Goal: Task Accomplishment & Management: Manage account settings

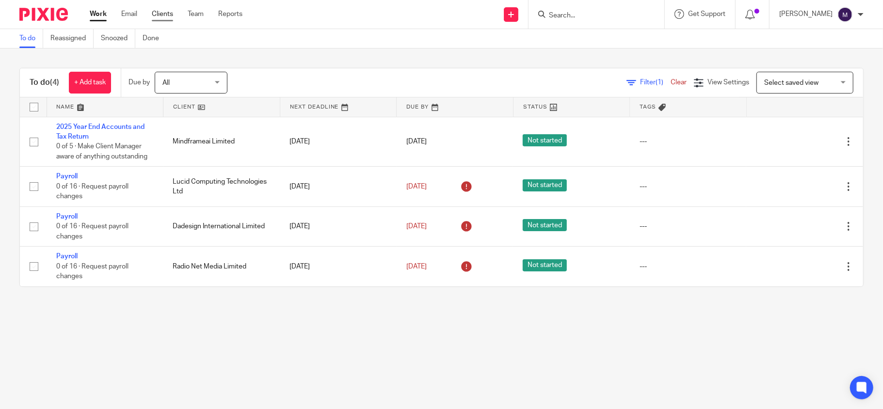
click at [158, 13] on link "Clients" at bounding box center [162, 14] width 21 height 10
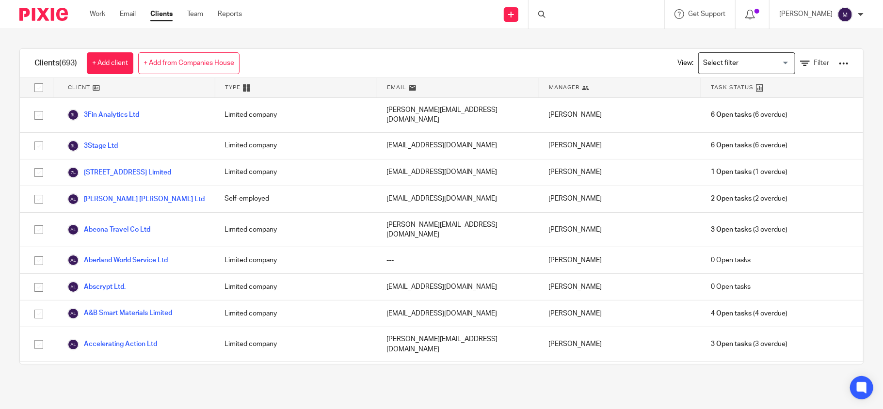
click at [714, 68] on input "Search for option" at bounding box center [745, 63] width 90 height 17
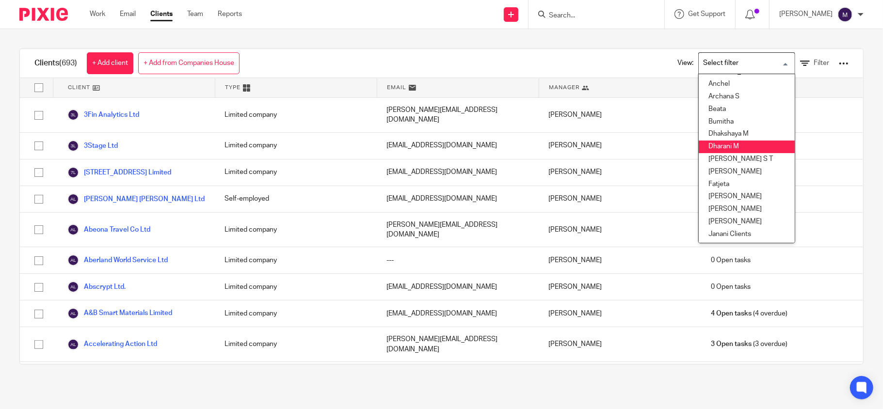
scroll to position [129, 0]
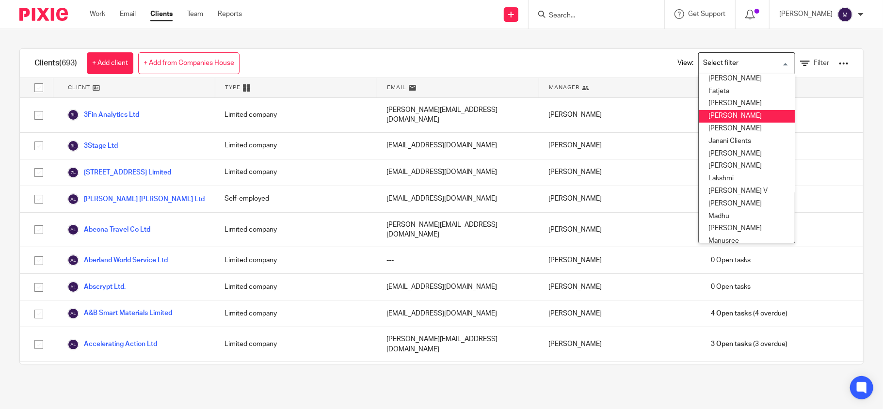
click at [720, 112] on li "[PERSON_NAME]" at bounding box center [747, 116] width 96 height 13
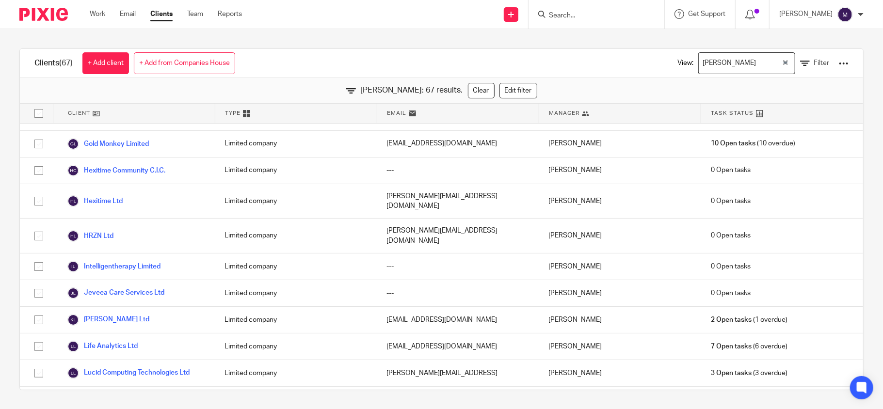
scroll to position [765, 0]
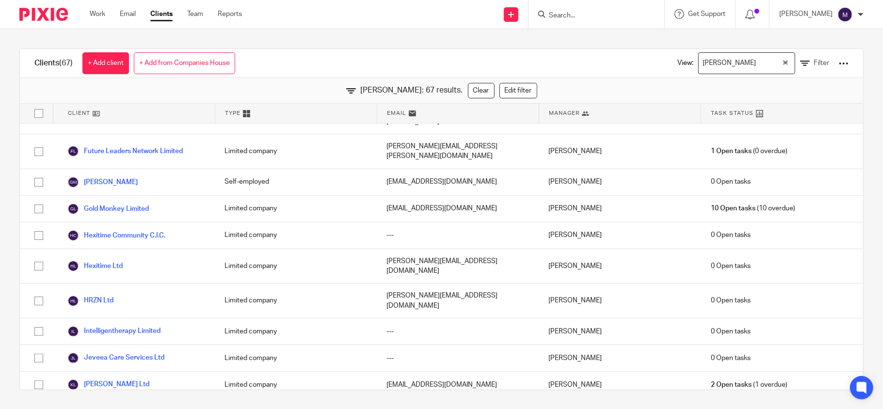
click at [716, 63] on div "[PERSON_NAME]" at bounding box center [740, 62] width 83 height 19
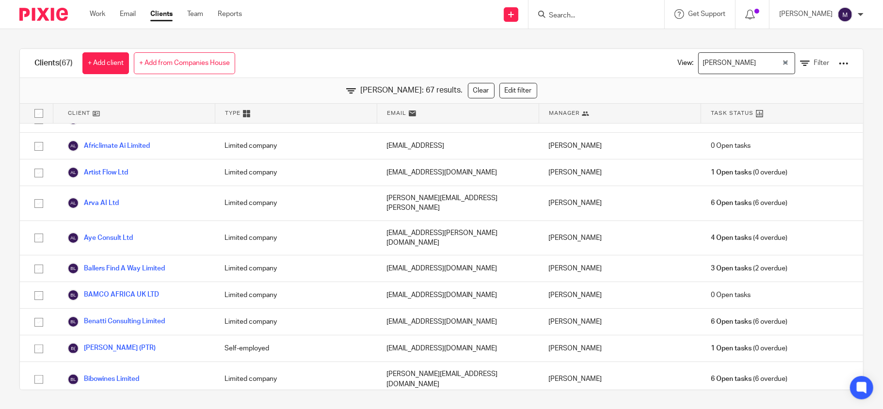
scroll to position [0, 0]
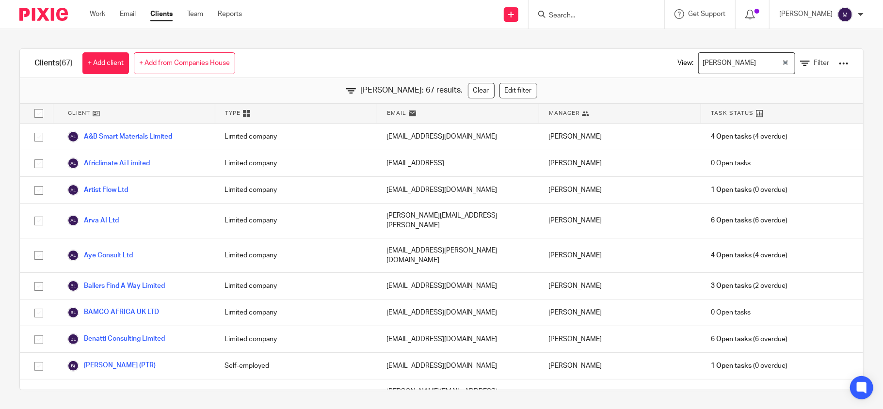
click at [759, 63] on input "Search for option" at bounding box center [769, 63] width 21 height 17
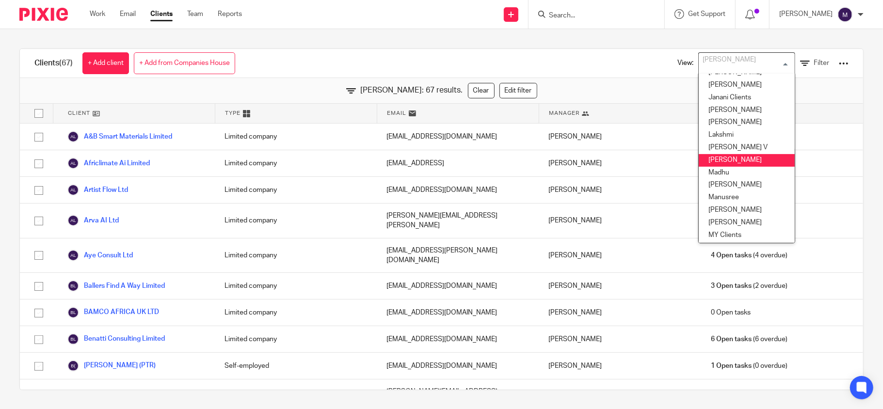
scroll to position [202, 0]
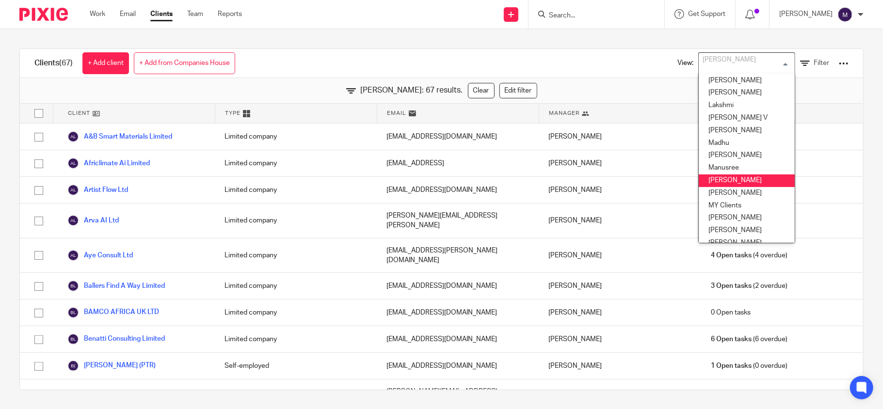
click at [713, 178] on li "[PERSON_NAME]" at bounding box center [747, 181] width 96 height 13
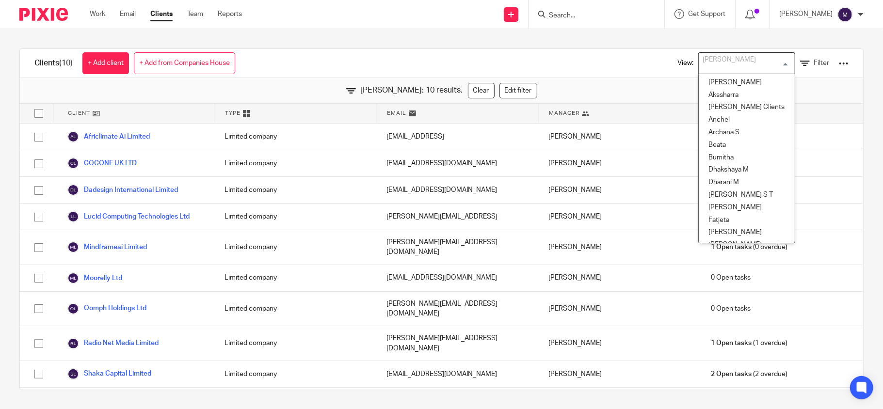
scroll to position [146, 0]
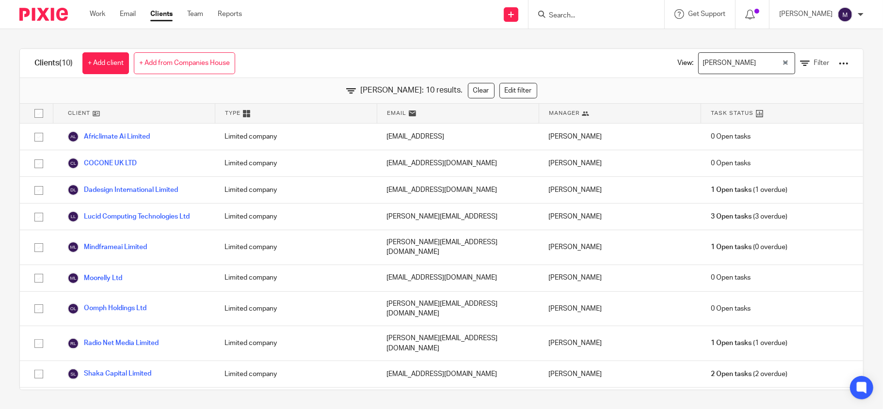
click at [379, 61] on div "Clients (10) + Add client + Add from Companies House View: [PERSON_NAME] Loadin…" at bounding box center [441, 63] width 843 height 29
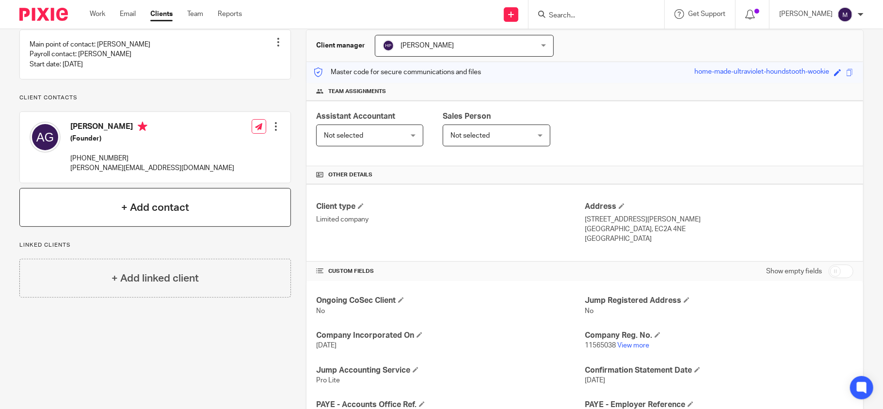
scroll to position [243, 0]
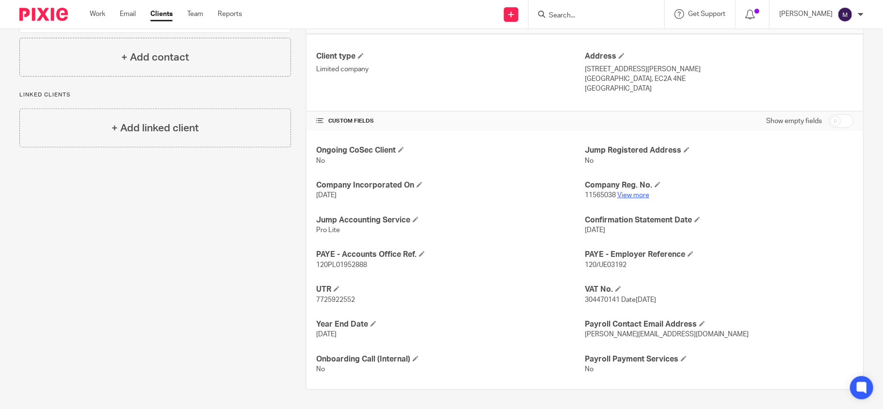
click at [639, 194] on link "View more" at bounding box center [633, 195] width 32 height 7
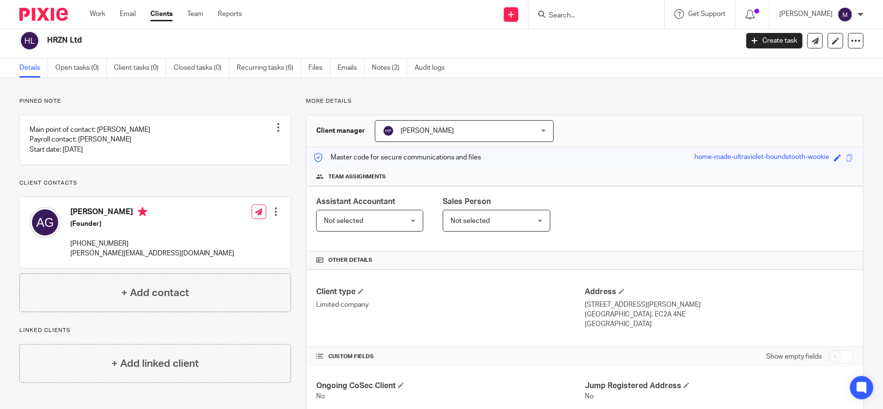
scroll to position [0, 0]
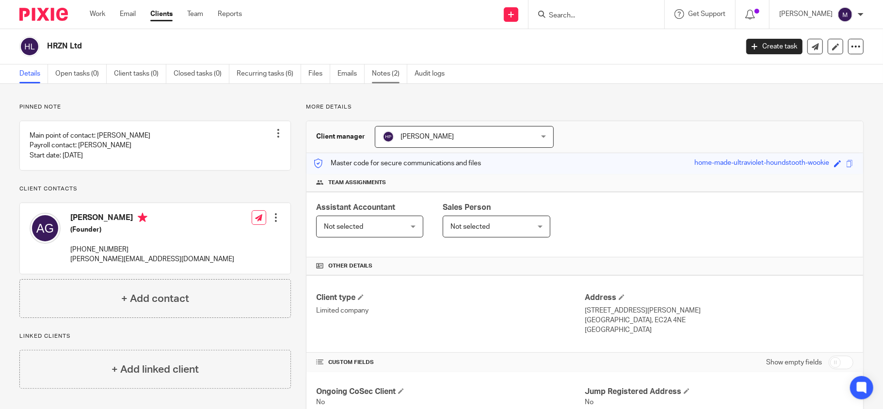
click at [385, 76] on link "Notes (2)" at bounding box center [389, 73] width 35 height 19
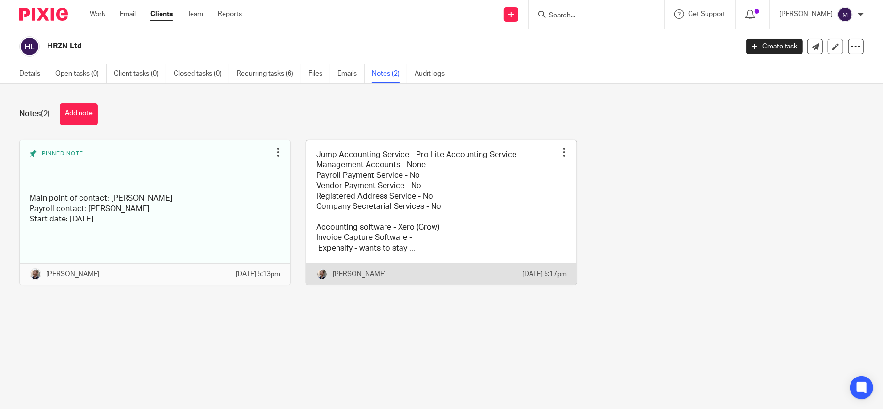
click at [357, 214] on link at bounding box center [441, 212] width 271 height 145
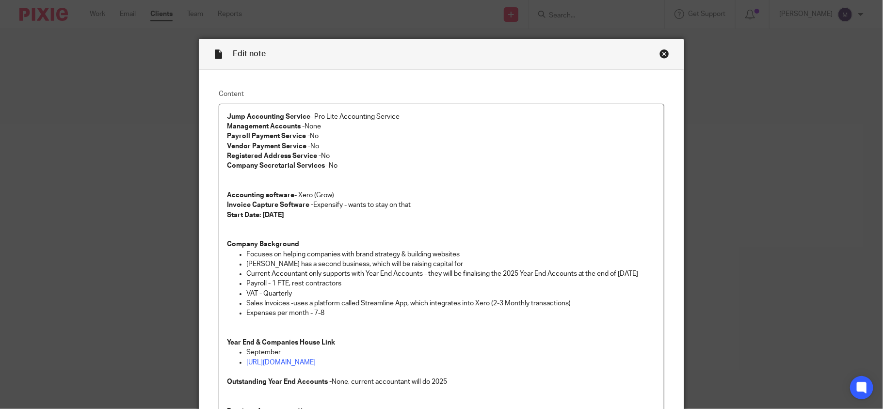
click at [659, 51] on div "Close this dialog window" at bounding box center [664, 54] width 10 height 10
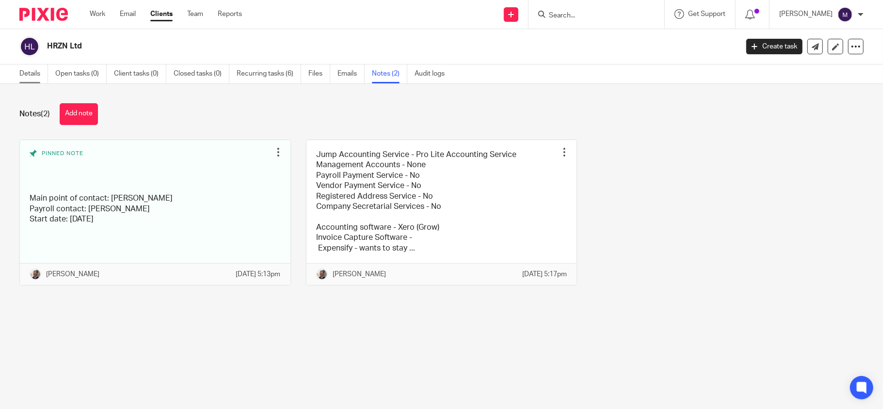
click at [26, 80] on link "Details" at bounding box center [33, 73] width 29 height 19
